Goal: Navigation & Orientation: Find specific page/section

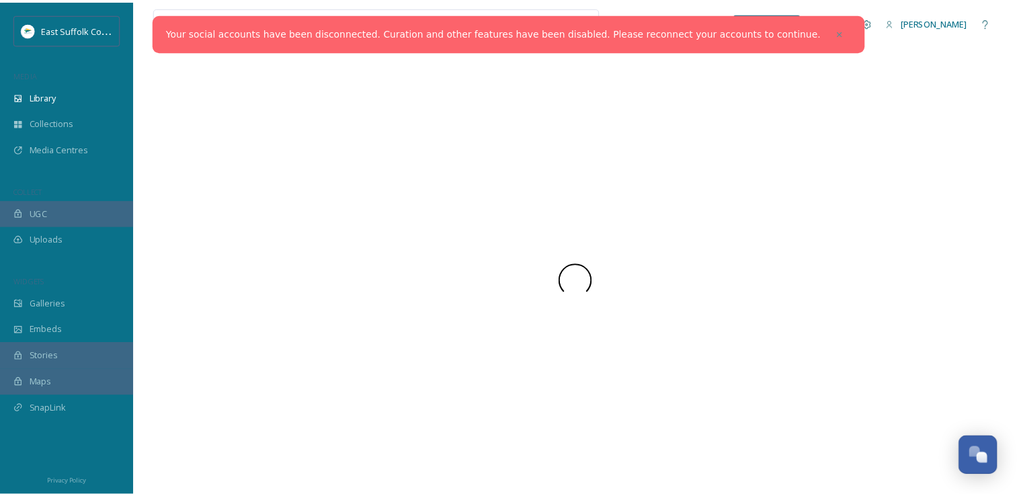
scroll to position [5022, 0]
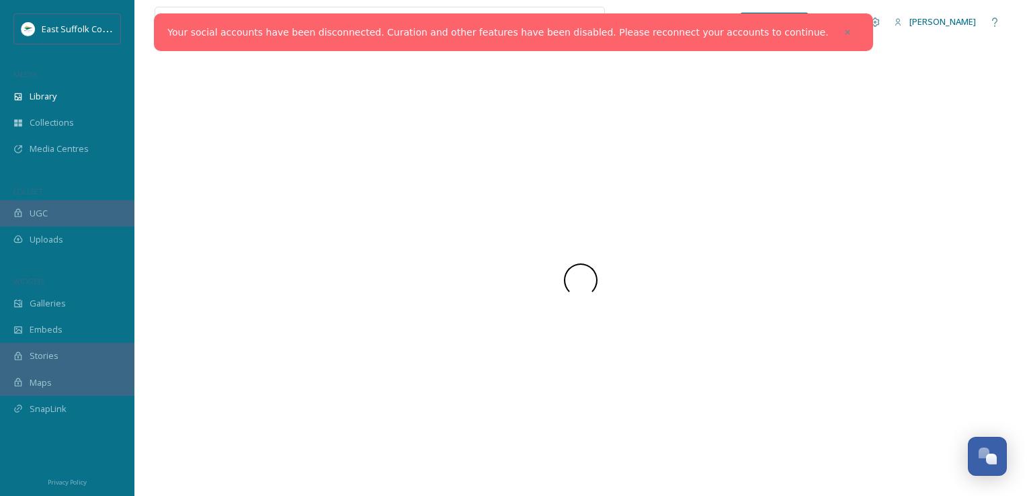
click at [835, 26] on div at bounding box center [847, 32] width 24 height 24
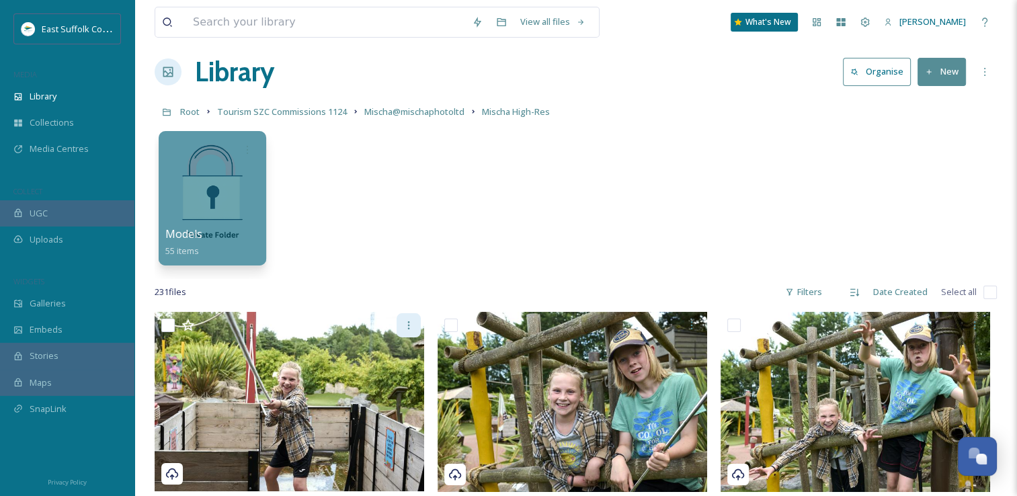
scroll to position [0, 0]
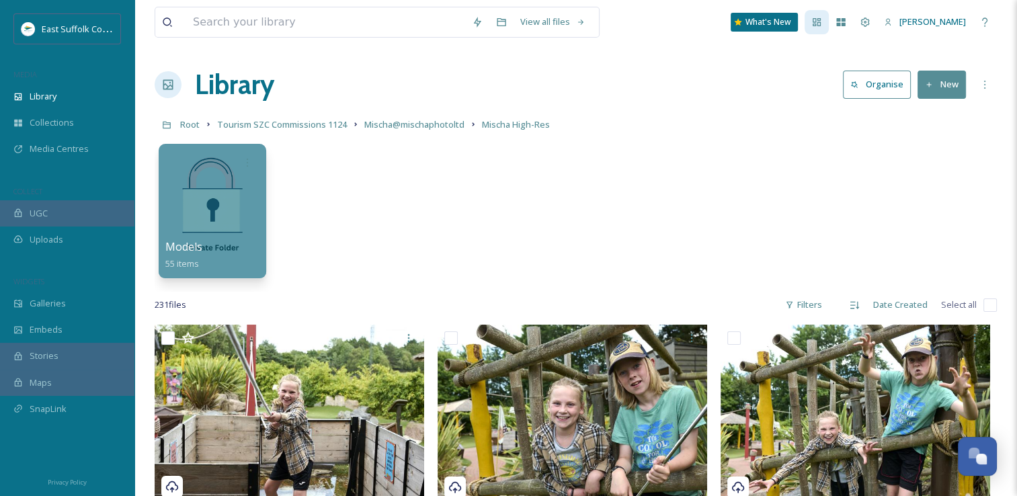
click at [828, 29] on div at bounding box center [816, 22] width 24 height 24
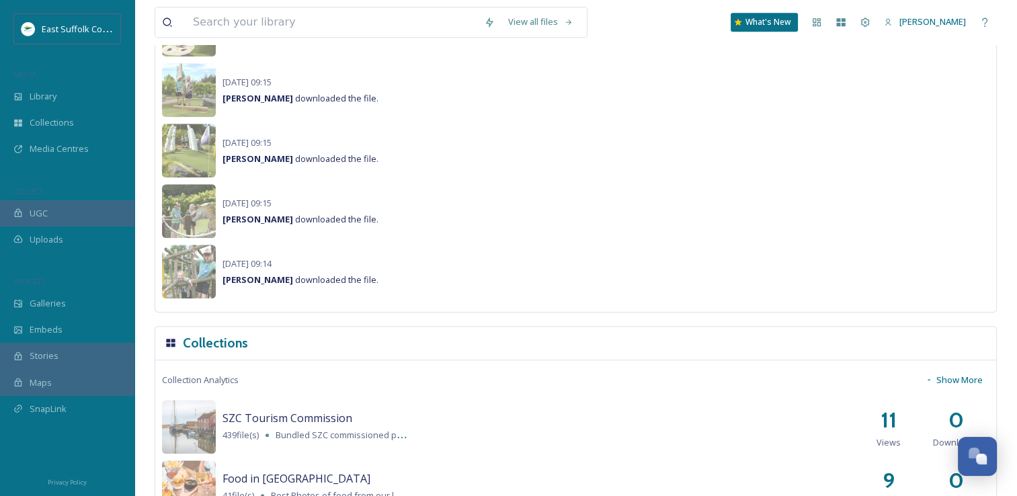
scroll to position [873, 0]
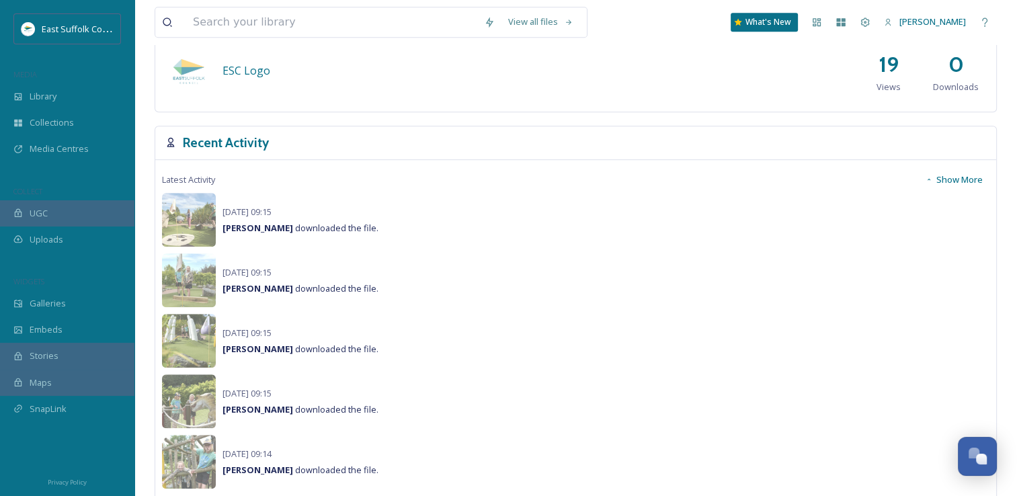
drag, startPoint x: 935, startPoint y: 181, endPoint x: 873, endPoint y: 197, distance: 63.9
click at [935, 181] on button "Show More" at bounding box center [953, 180] width 71 height 26
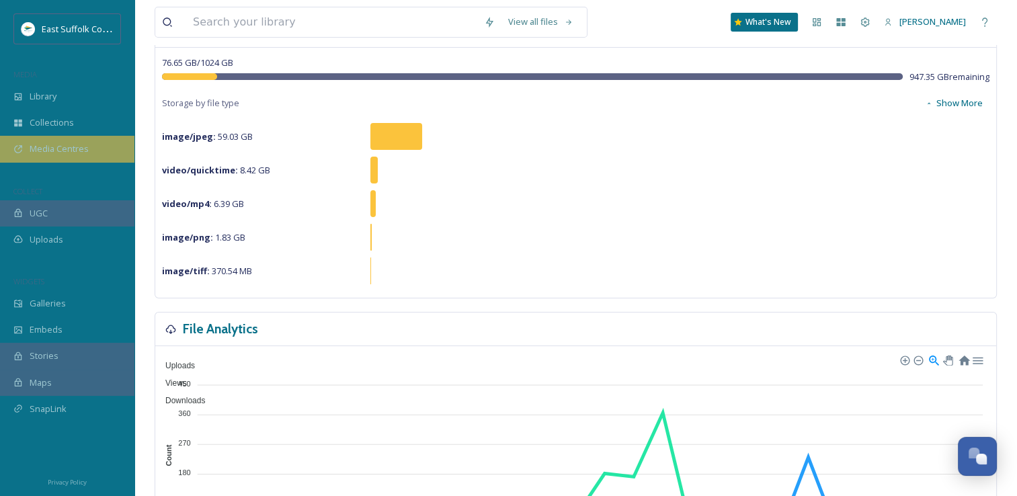
scroll to position [0, 0]
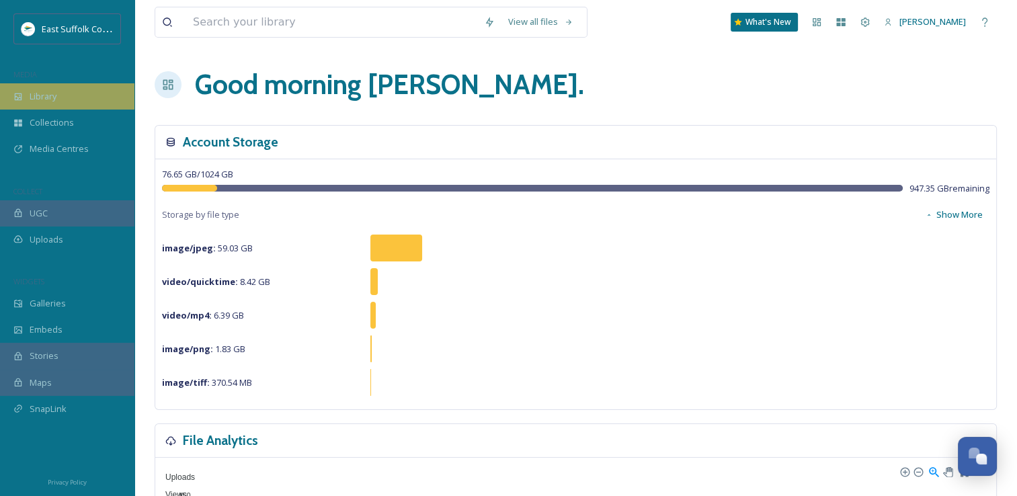
click at [11, 95] on div "Library" at bounding box center [67, 96] width 134 height 26
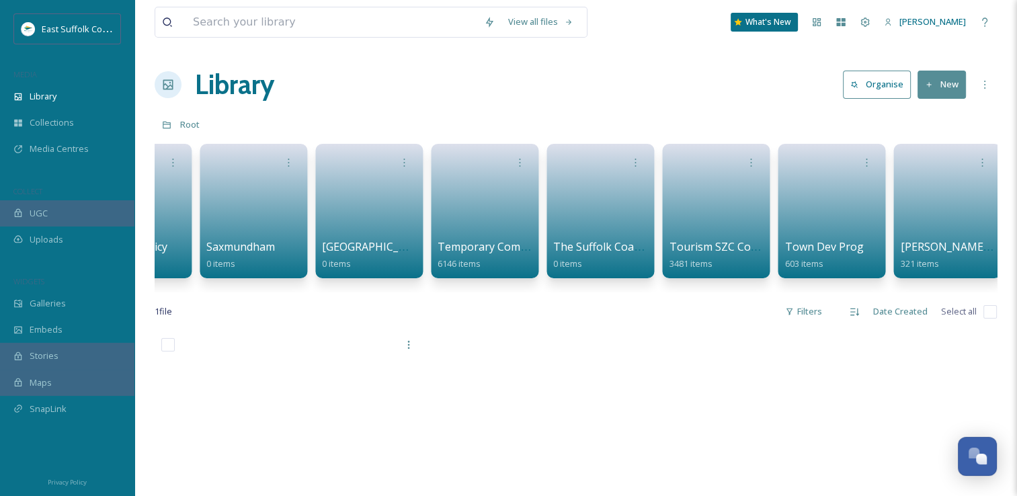
scroll to position [0, 2163]
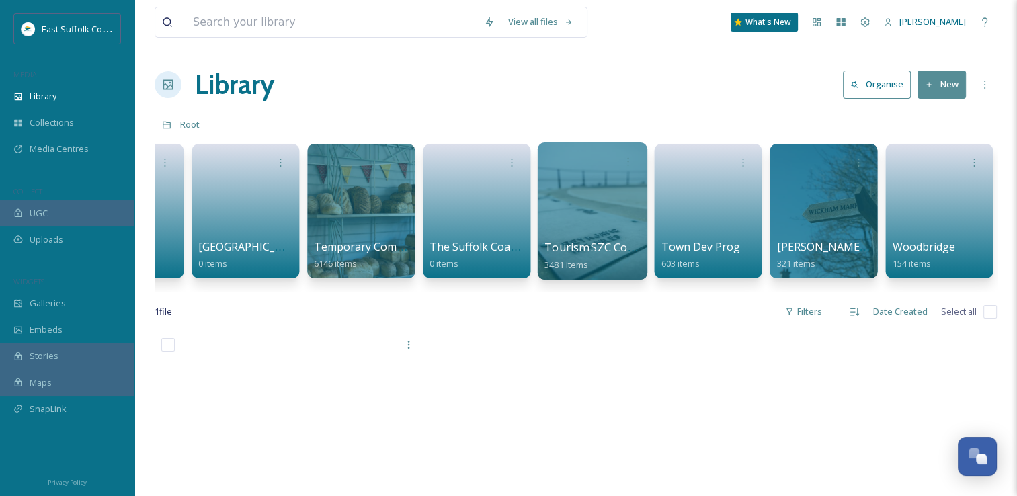
click at [594, 214] on div at bounding box center [592, 210] width 110 height 137
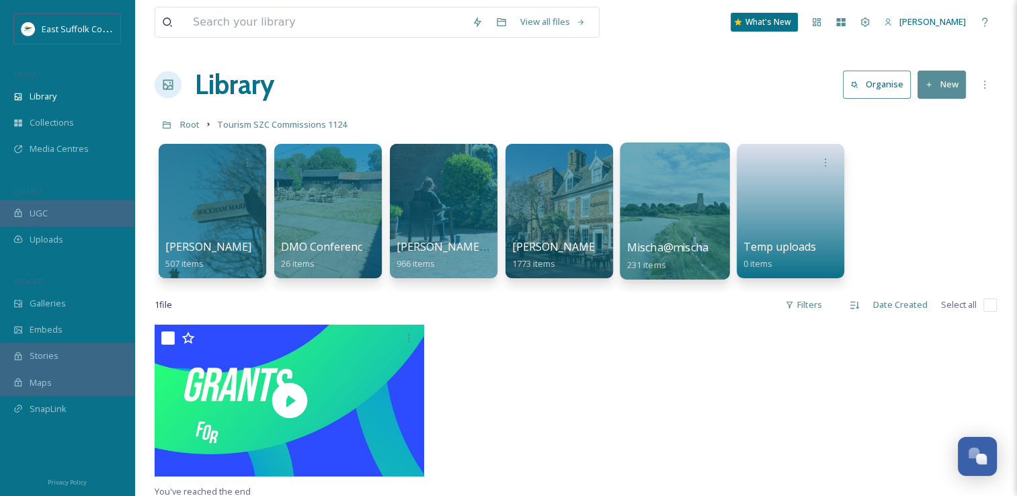
click at [662, 197] on div at bounding box center [674, 210] width 110 height 137
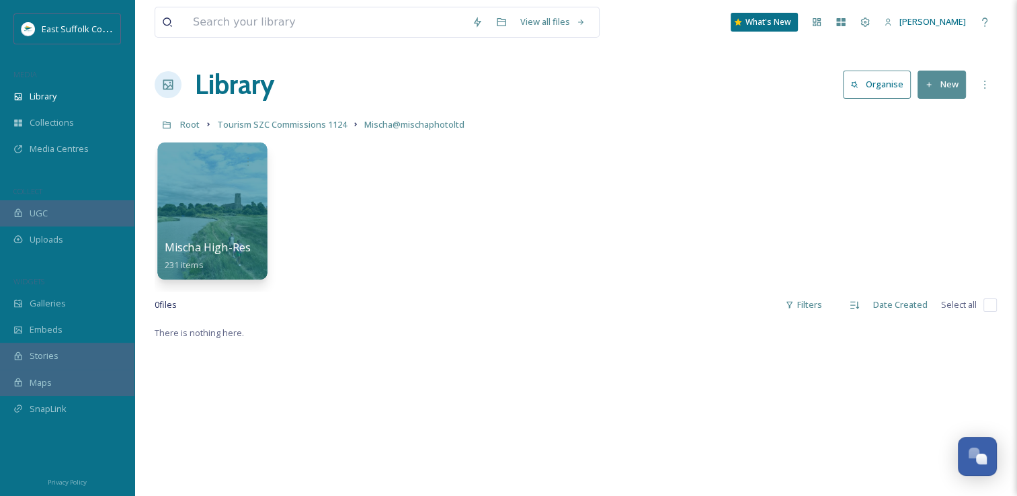
click at [196, 214] on div at bounding box center [212, 210] width 110 height 137
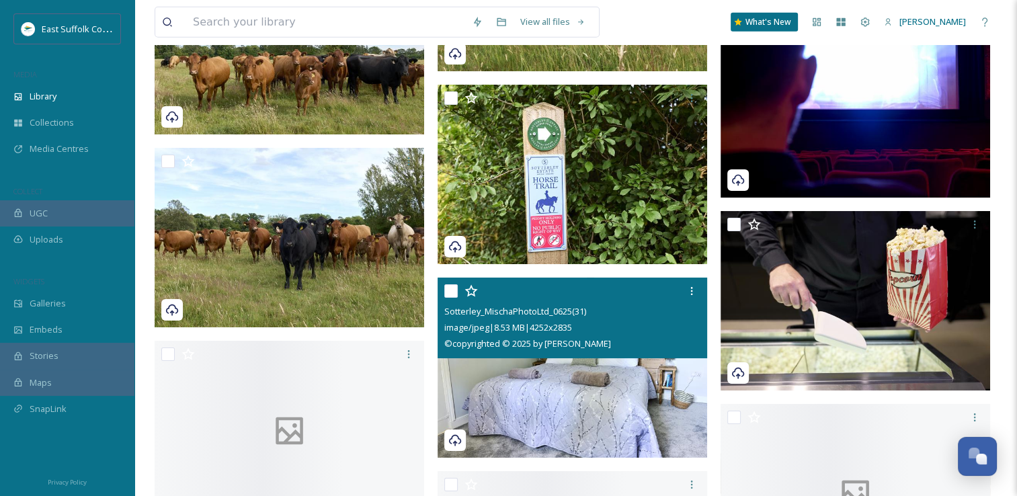
scroll to position [9272, 0]
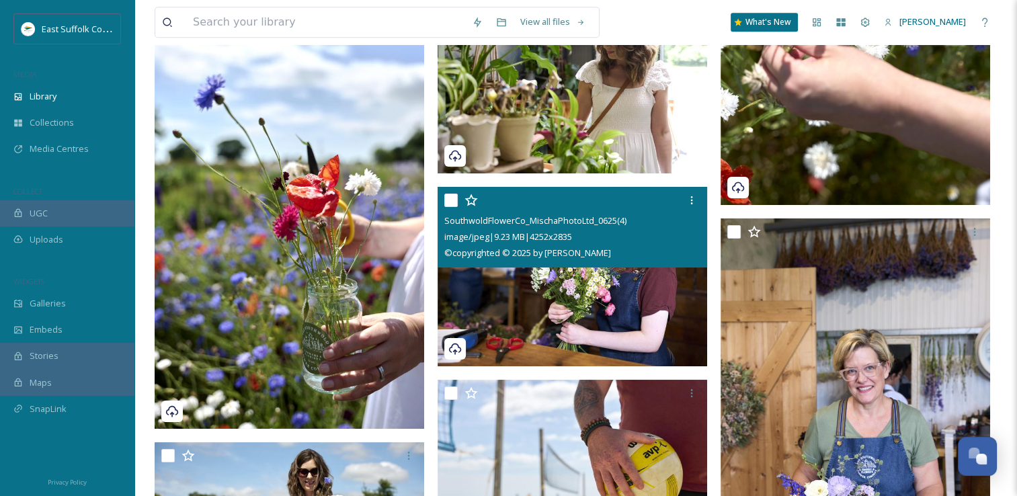
drag, startPoint x: 648, startPoint y: 253, endPoint x: 619, endPoint y: 83, distance: 172.4
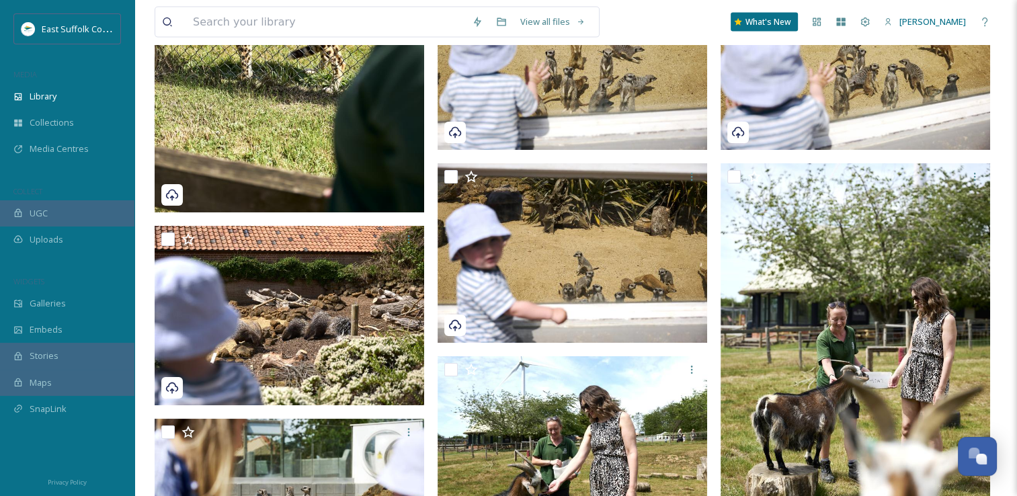
scroll to position [2728, 0]
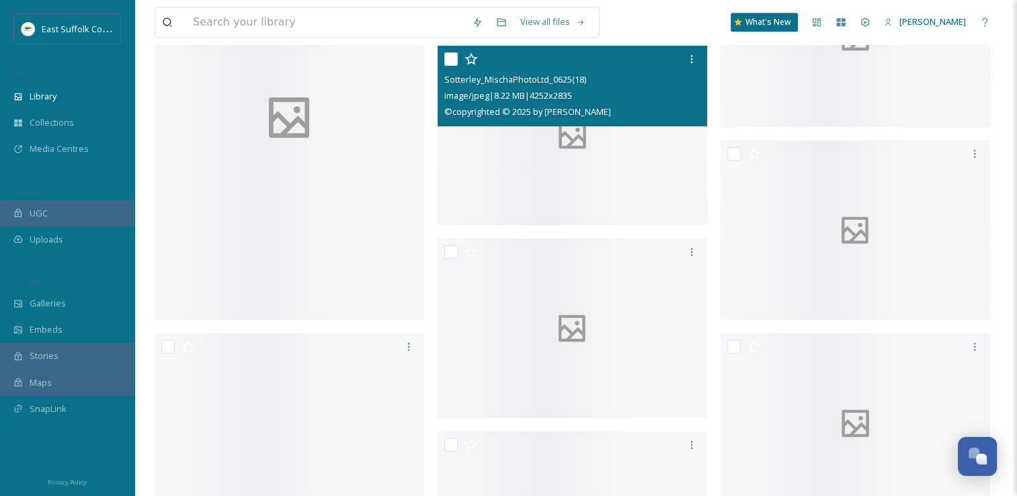
drag, startPoint x: 611, startPoint y: 266, endPoint x: 570, endPoint y: 460, distance: 198.4
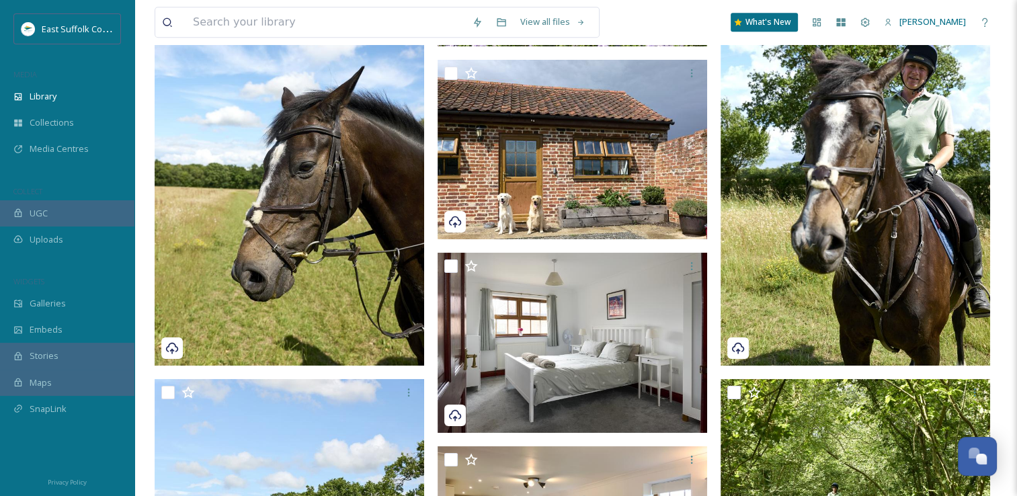
drag, startPoint x: 568, startPoint y: 503, endPoint x: 569, endPoint y: 511, distance: 7.4
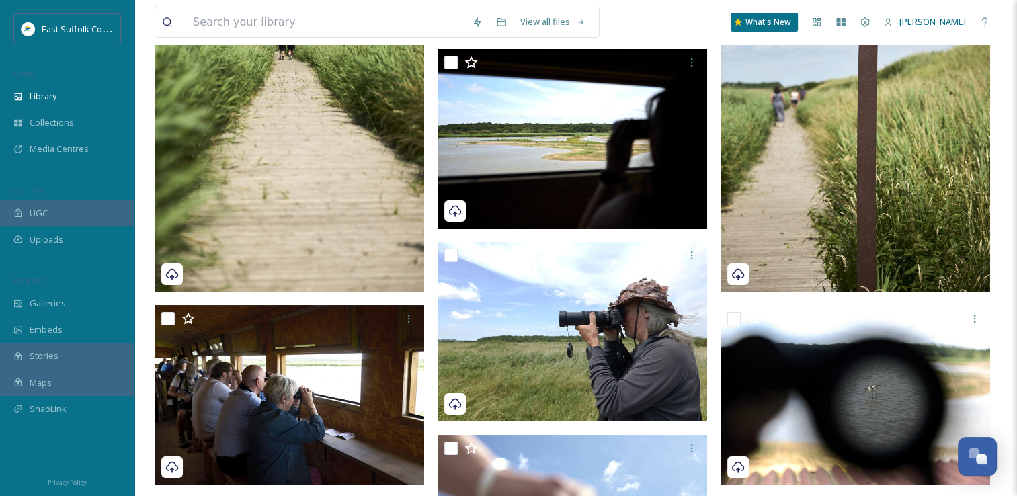
drag, startPoint x: 604, startPoint y: 384, endPoint x: 574, endPoint y: 134, distance: 251.7
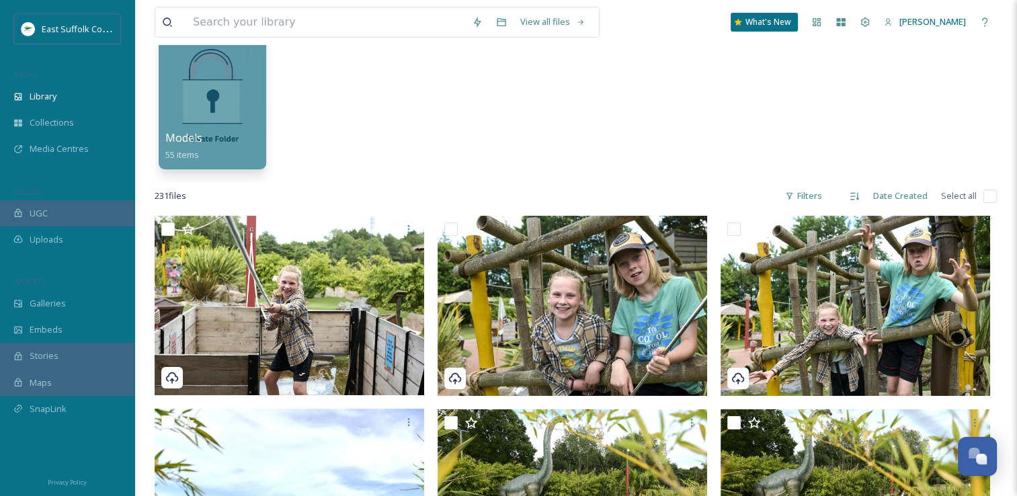
scroll to position [0, 0]
